Goal: Navigation & Orientation: Go to known website

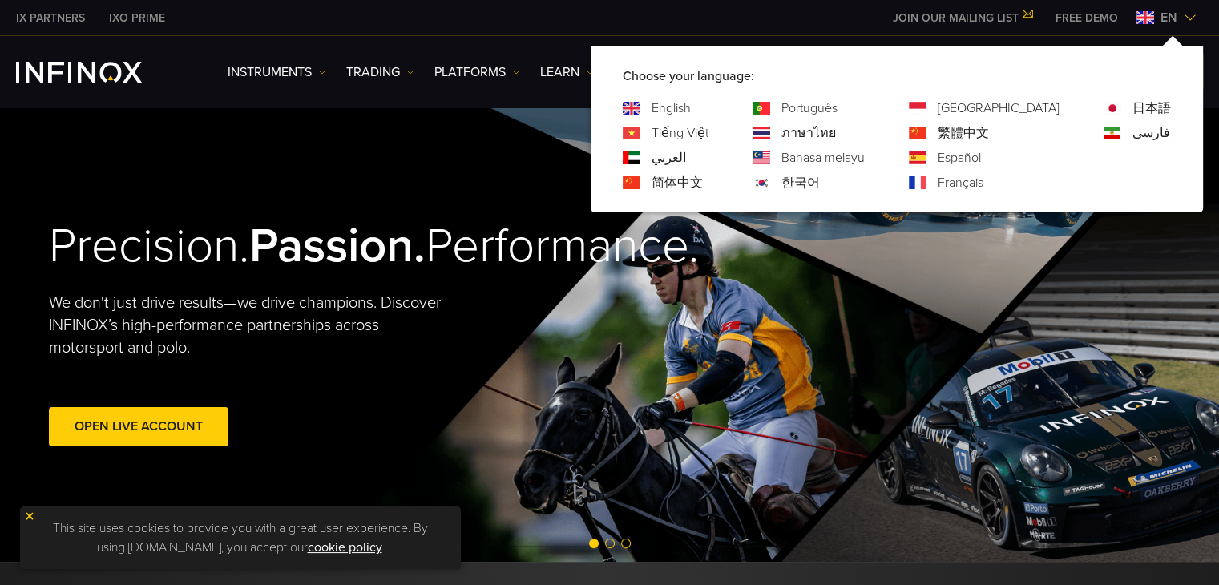
click at [1197, 22] on div "en" at bounding box center [1166, 17] width 73 height 19
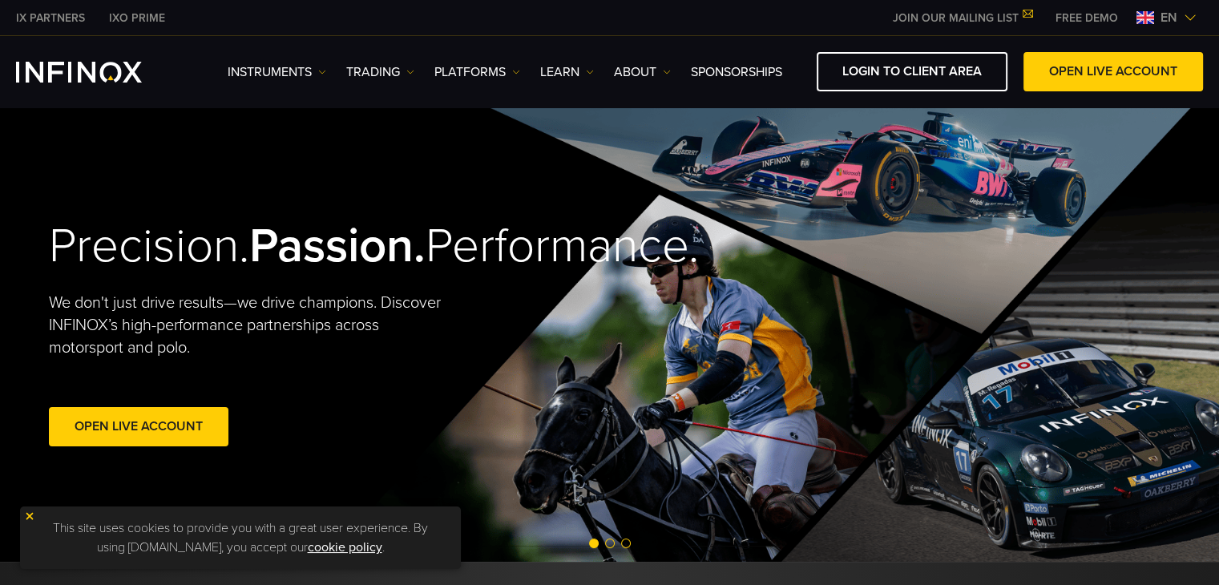
click at [1189, 23] on img at bounding box center [1190, 17] width 13 height 13
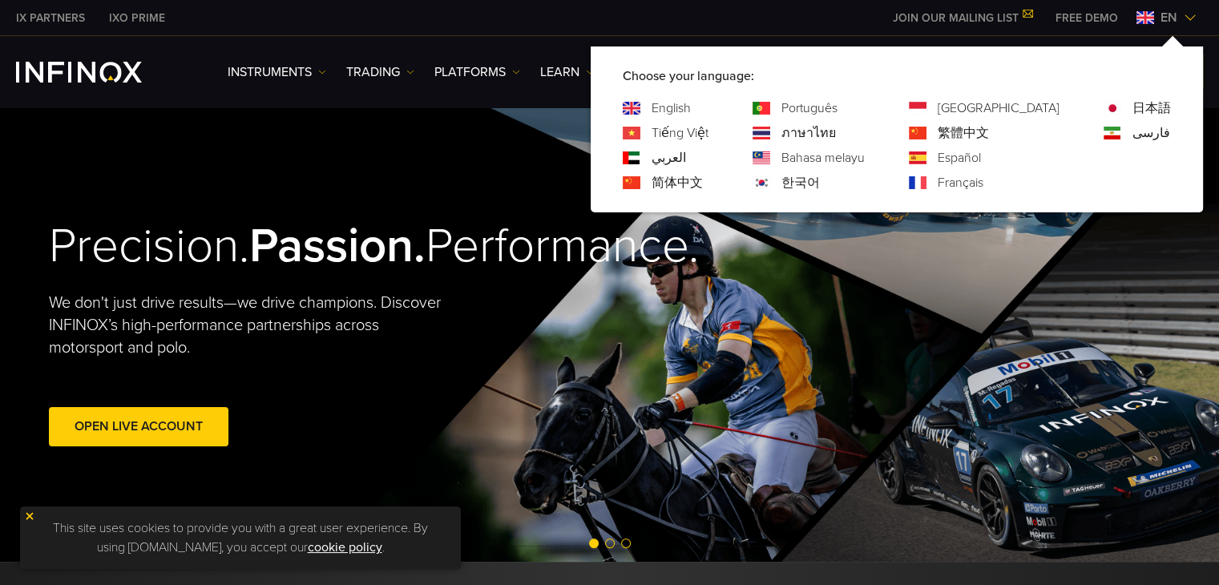
click at [981, 155] on link "Español" at bounding box center [959, 157] width 43 height 19
